Goal: Task Accomplishment & Management: Complete application form

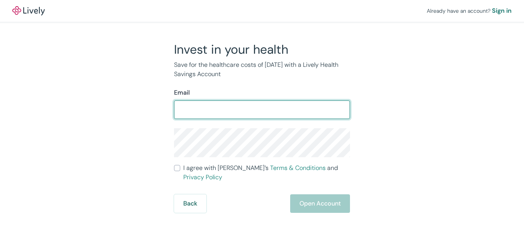
click at [215, 110] on input "Email" at bounding box center [262, 109] width 176 height 15
click at [214, 110] on input "Email" at bounding box center [262, 109] width 176 height 15
type input "[EMAIL_ADDRESS][DOMAIN_NAME]"
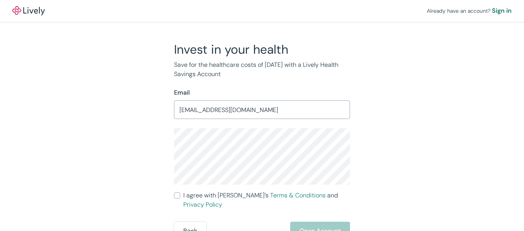
click at [430, 156] on div "Invest in your health Save for the healthcare costs of [DATE] with a Lively Hea…" at bounding box center [257, 141] width 371 height 199
click at [407, 157] on div "Invest in your health Save for the healthcare costs of [DATE] with a Lively Hea…" at bounding box center [257, 141] width 371 height 199
click at [176, 197] on input "I agree with Lively’s Terms & Conditions and Privacy Policy" at bounding box center [177, 195] width 6 height 6
checkbox input "true"
click at [183, 224] on button "Back" at bounding box center [190, 231] width 32 height 19
